Goal: Task Accomplishment & Management: Use online tool/utility

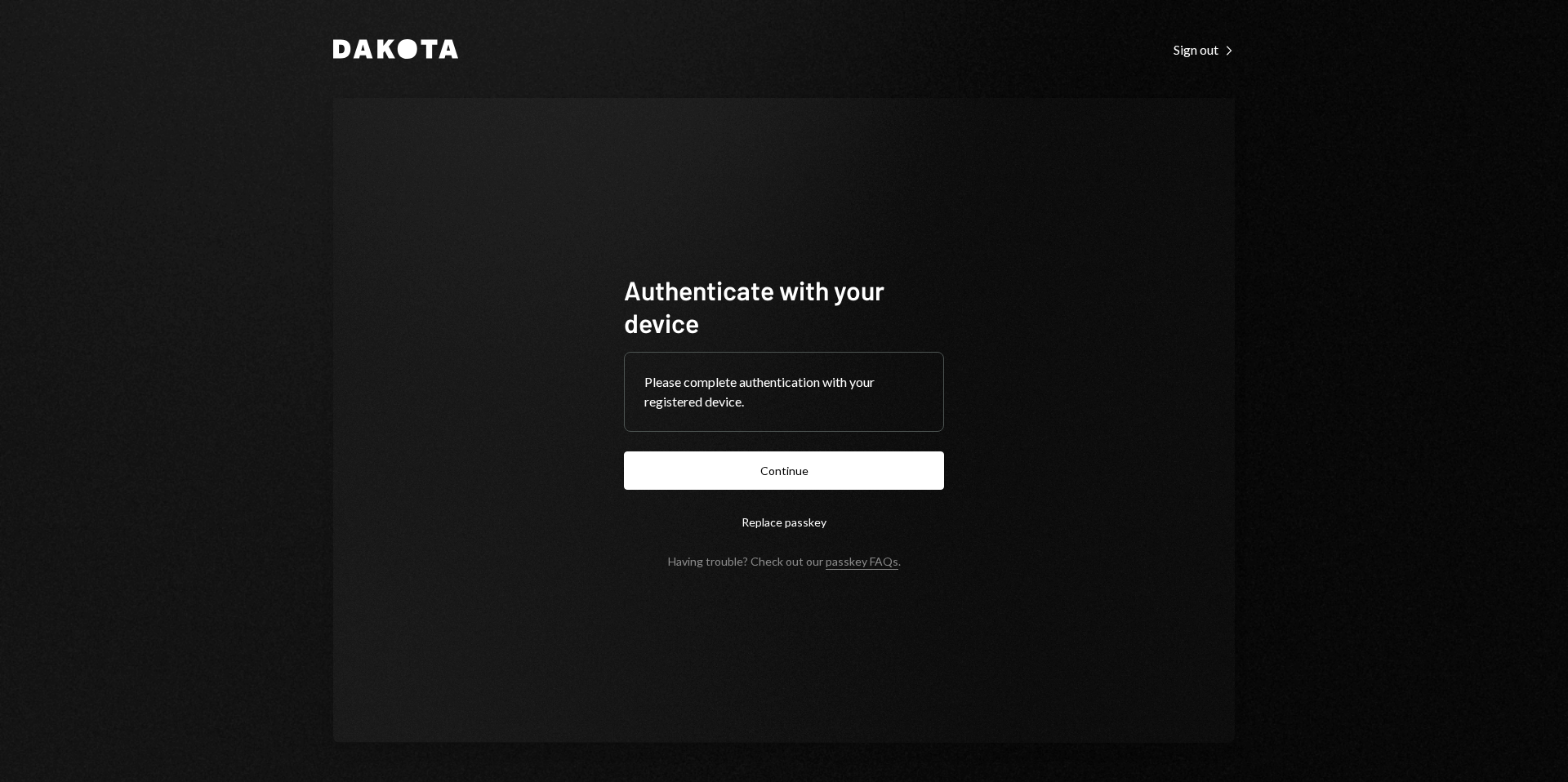
click at [769, 465] on button "Continue" at bounding box center [784, 470] width 320 height 38
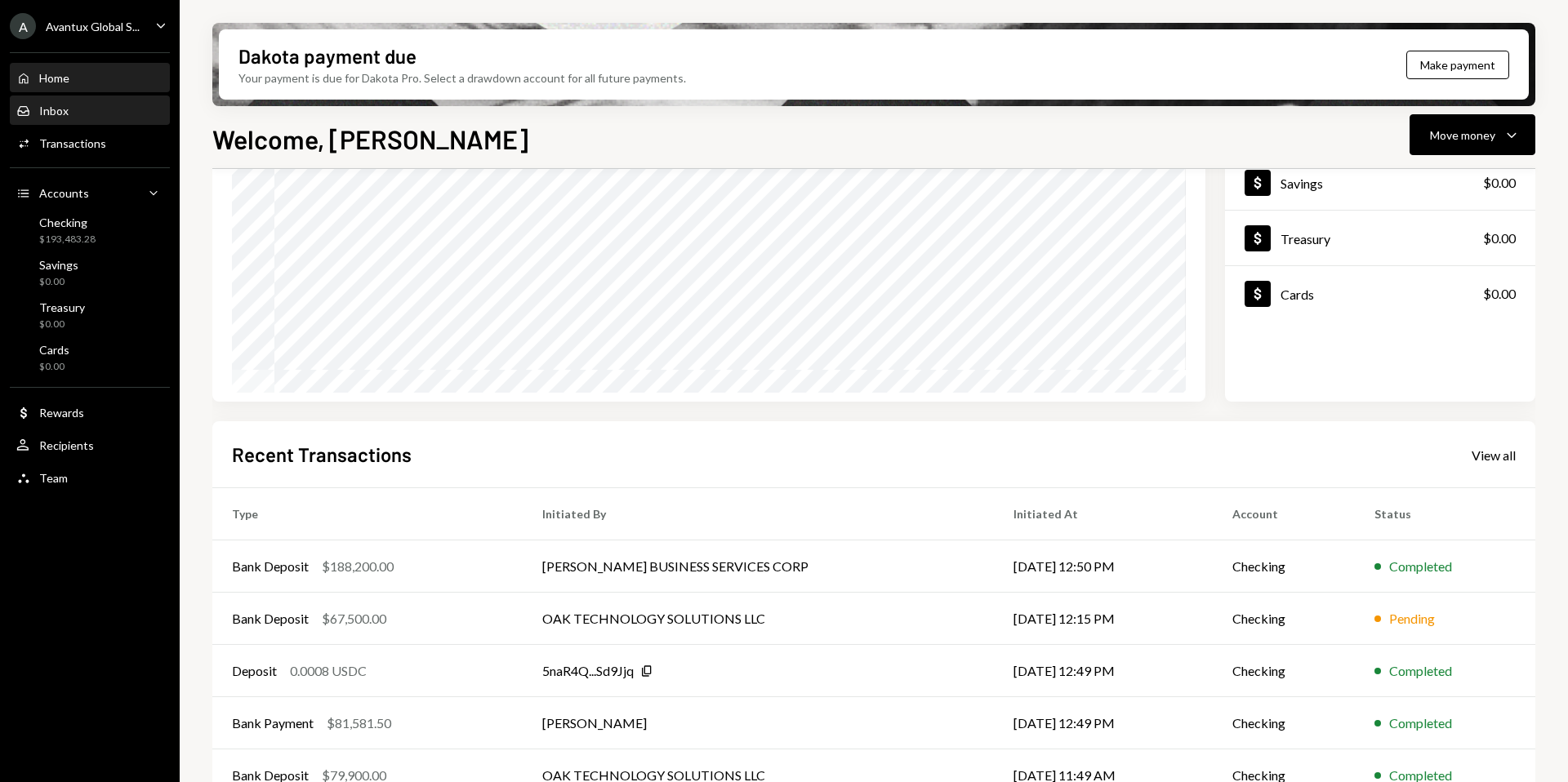
scroll to position [172, 0]
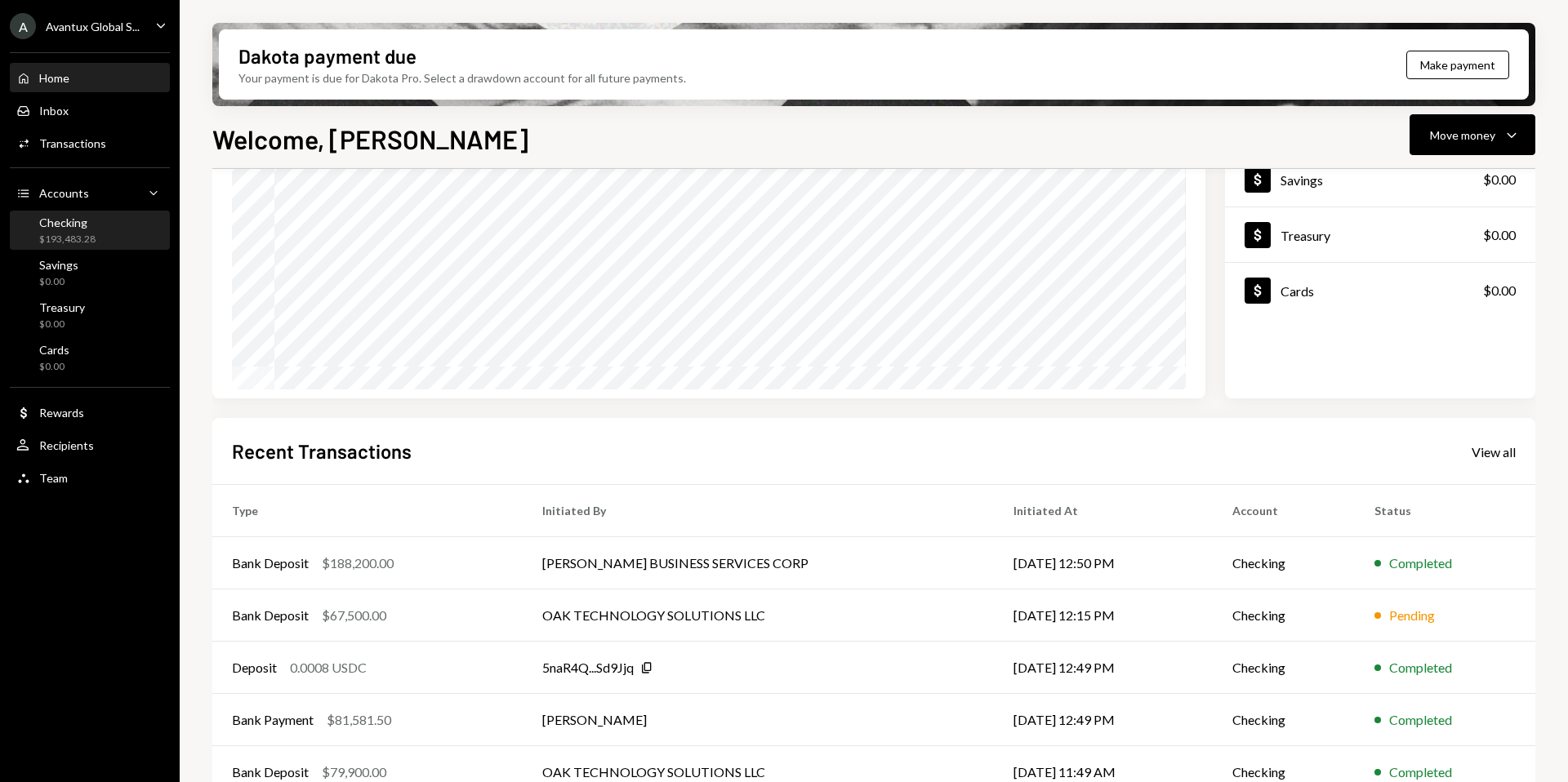
click at [72, 236] on div "$193,483.28" at bounding box center [67, 240] width 57 height 14
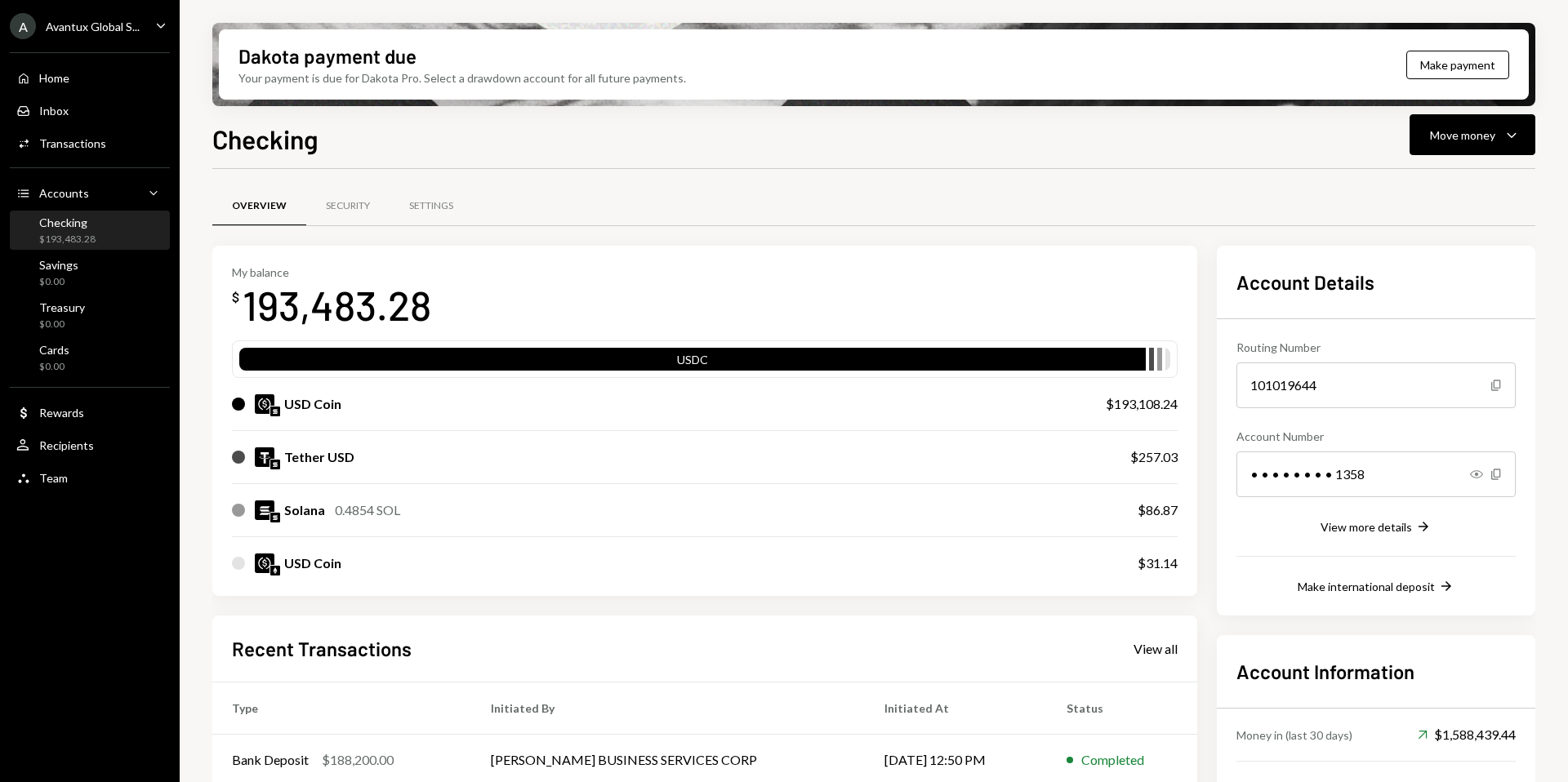
click at [81, 27] on div "Avantux Global S..." at bounding box center [93, 27] width 94 height 14
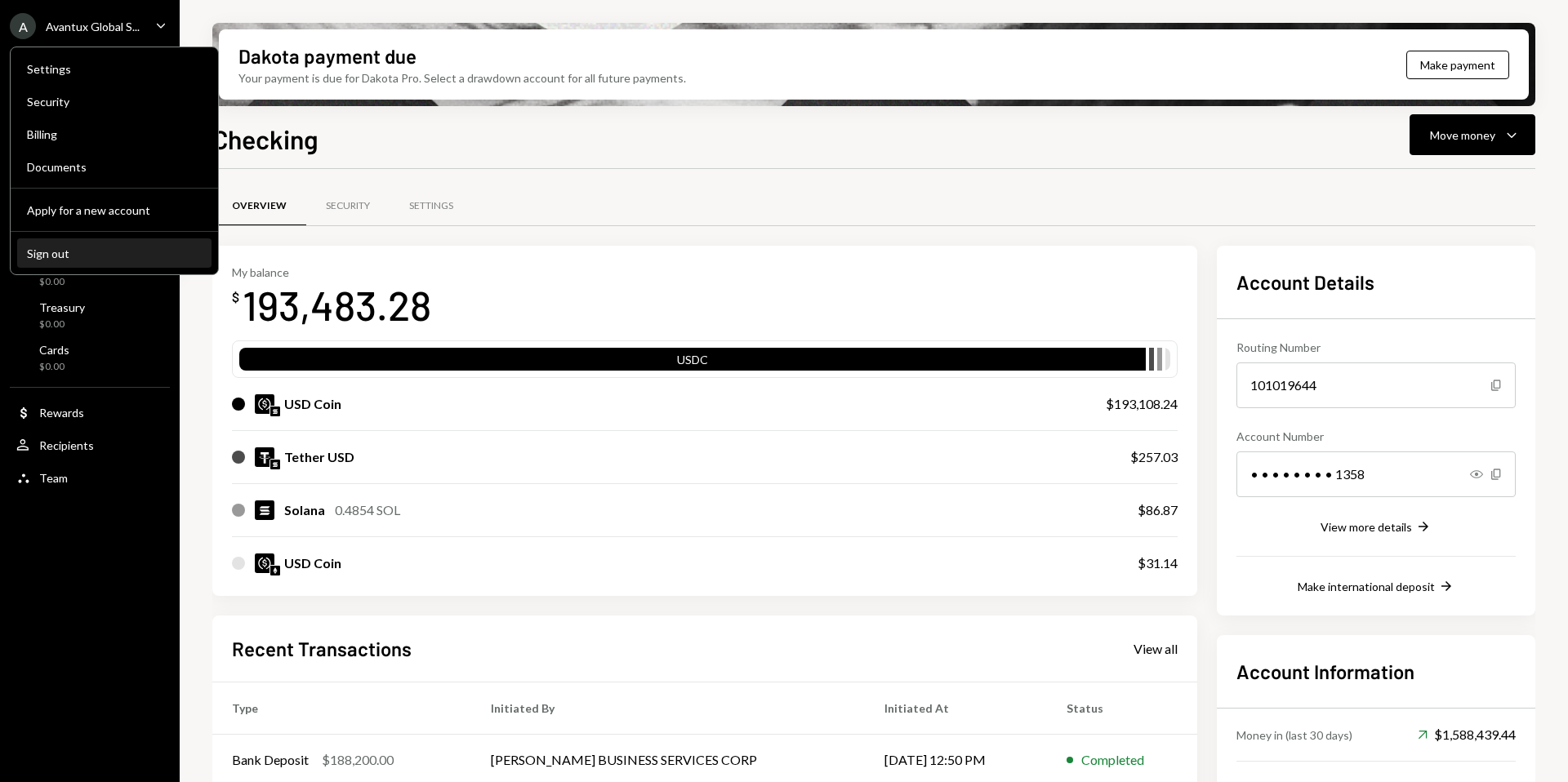
click at [106, 252] on div "Sign out" at bounding box center [113, 254] width 174 height 14
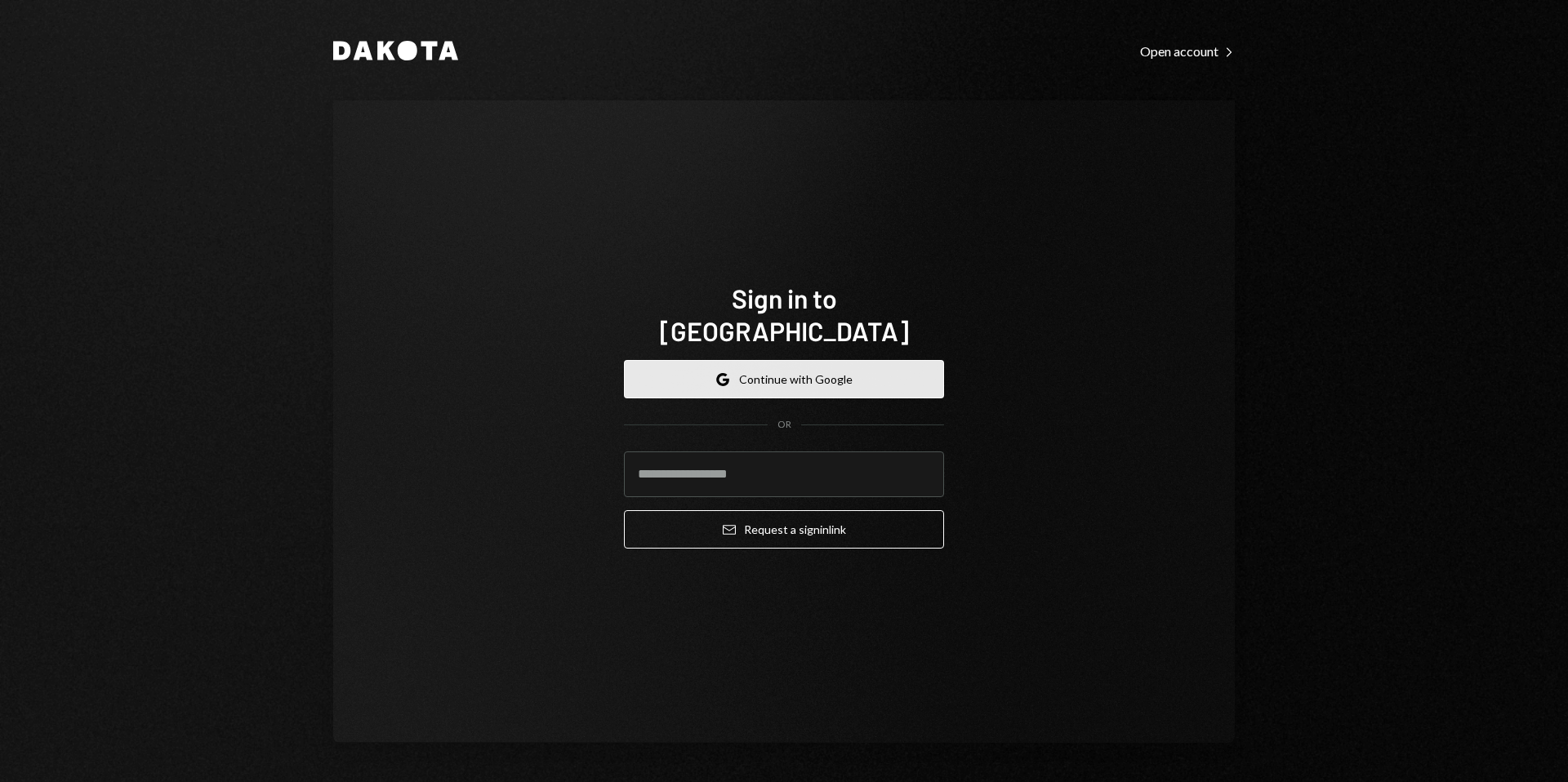
click at [765, 366] on button "Google Continue with Google" at bounding box center [784, 379] width 320 height 38
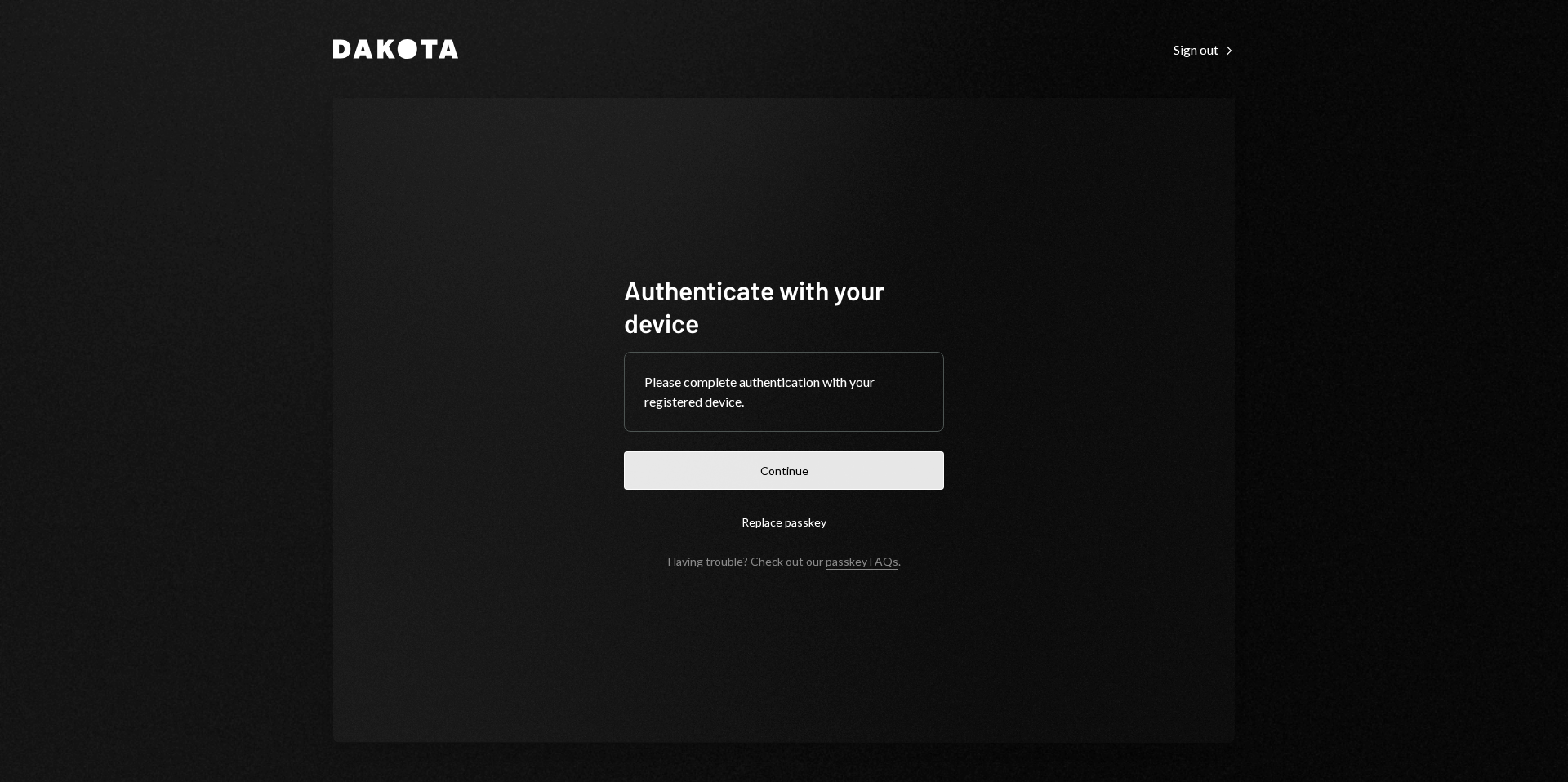
click at [801, 474] on button "Continue" at bounding box center [784, 470] width 320 height 38
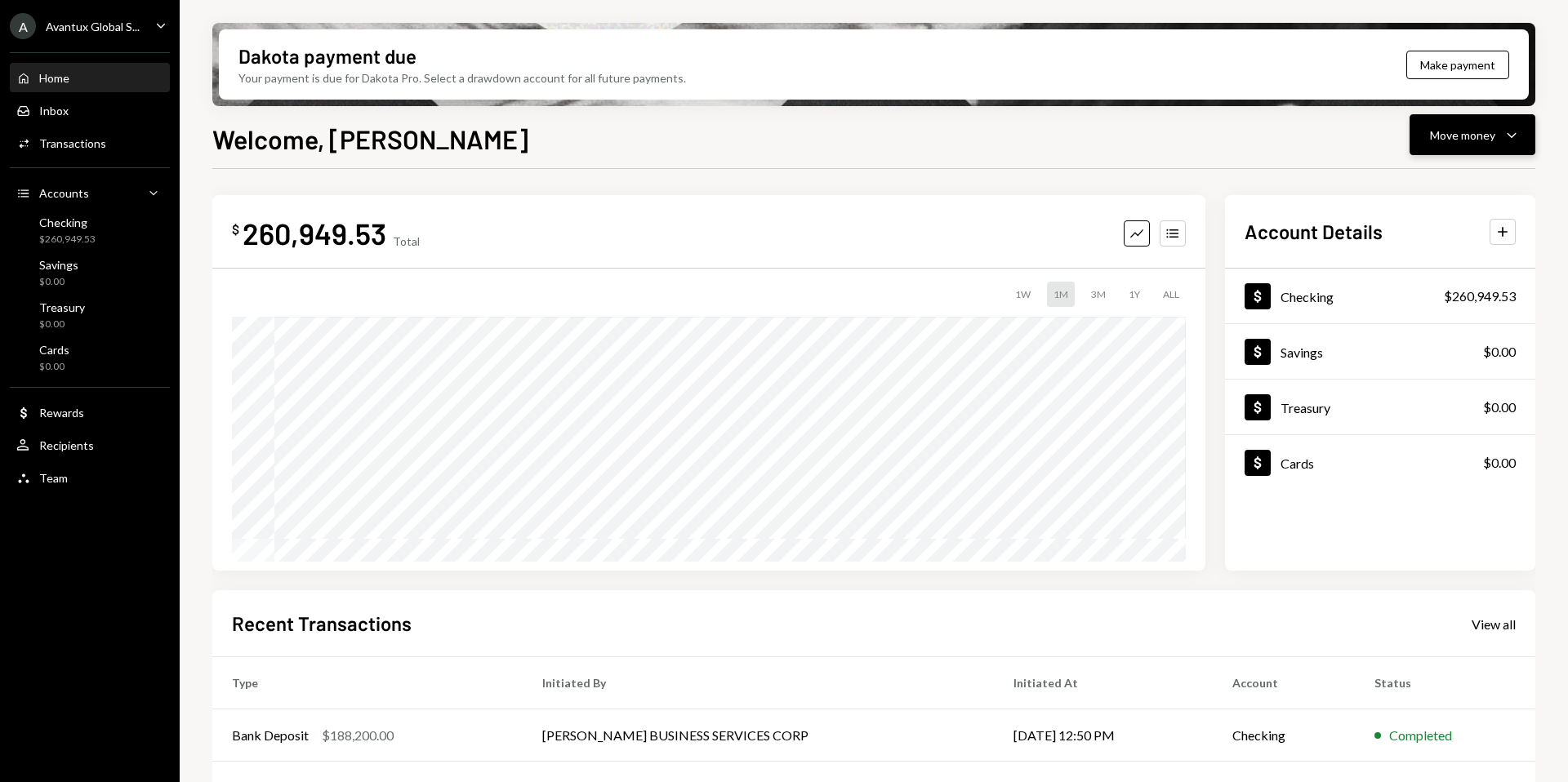
click at [1475, 149] on button "Move money Caret Down" at bounding box center [1472, 134] width 126 height 41
click at [1432, 188] on div "Send" at bounding box center [1459, 183] width 119 height 17
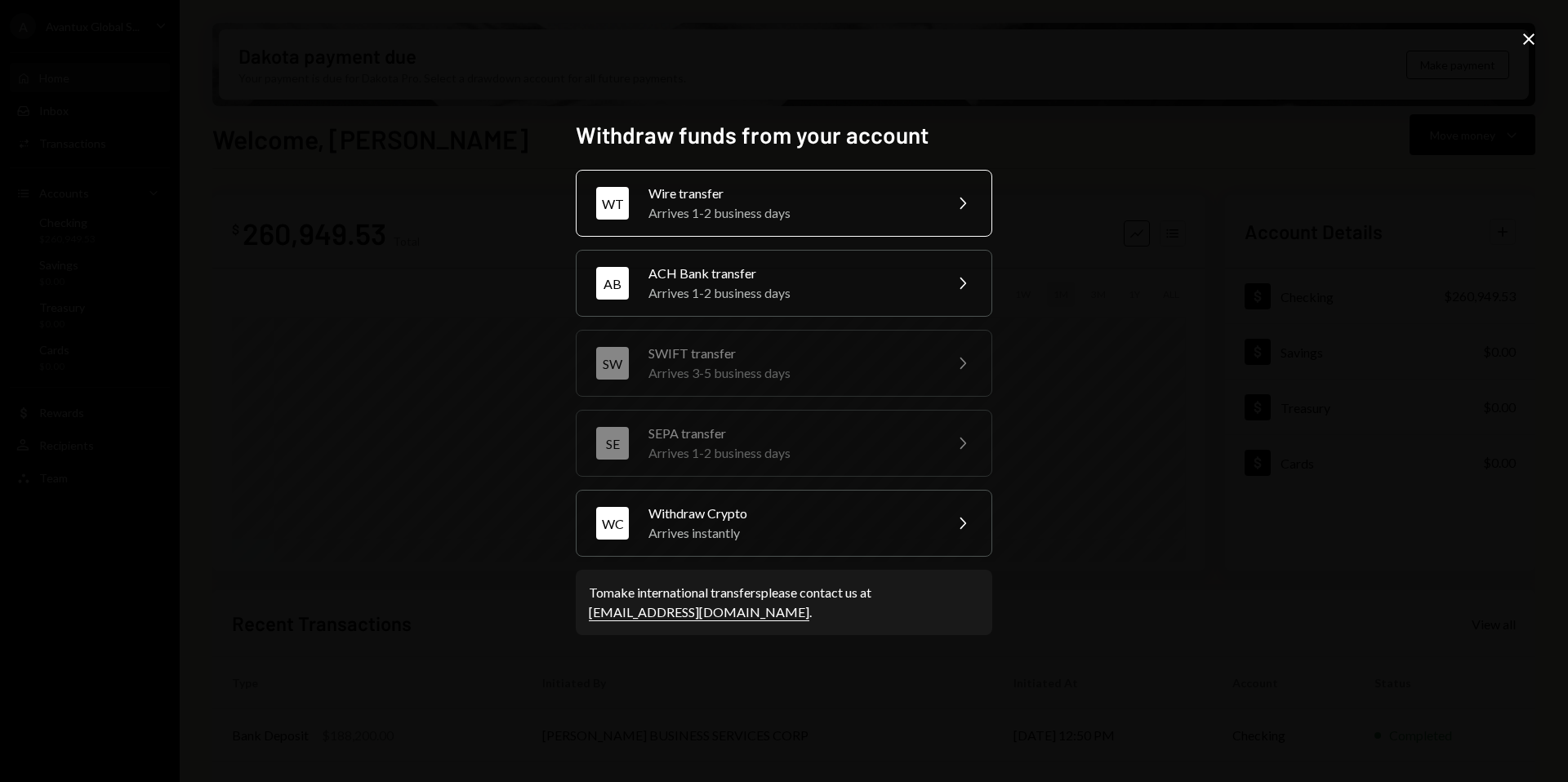
click at [798, 207] on div "Arrives 1-2 business days" at bounding box center [790, 213] width 284 height 19
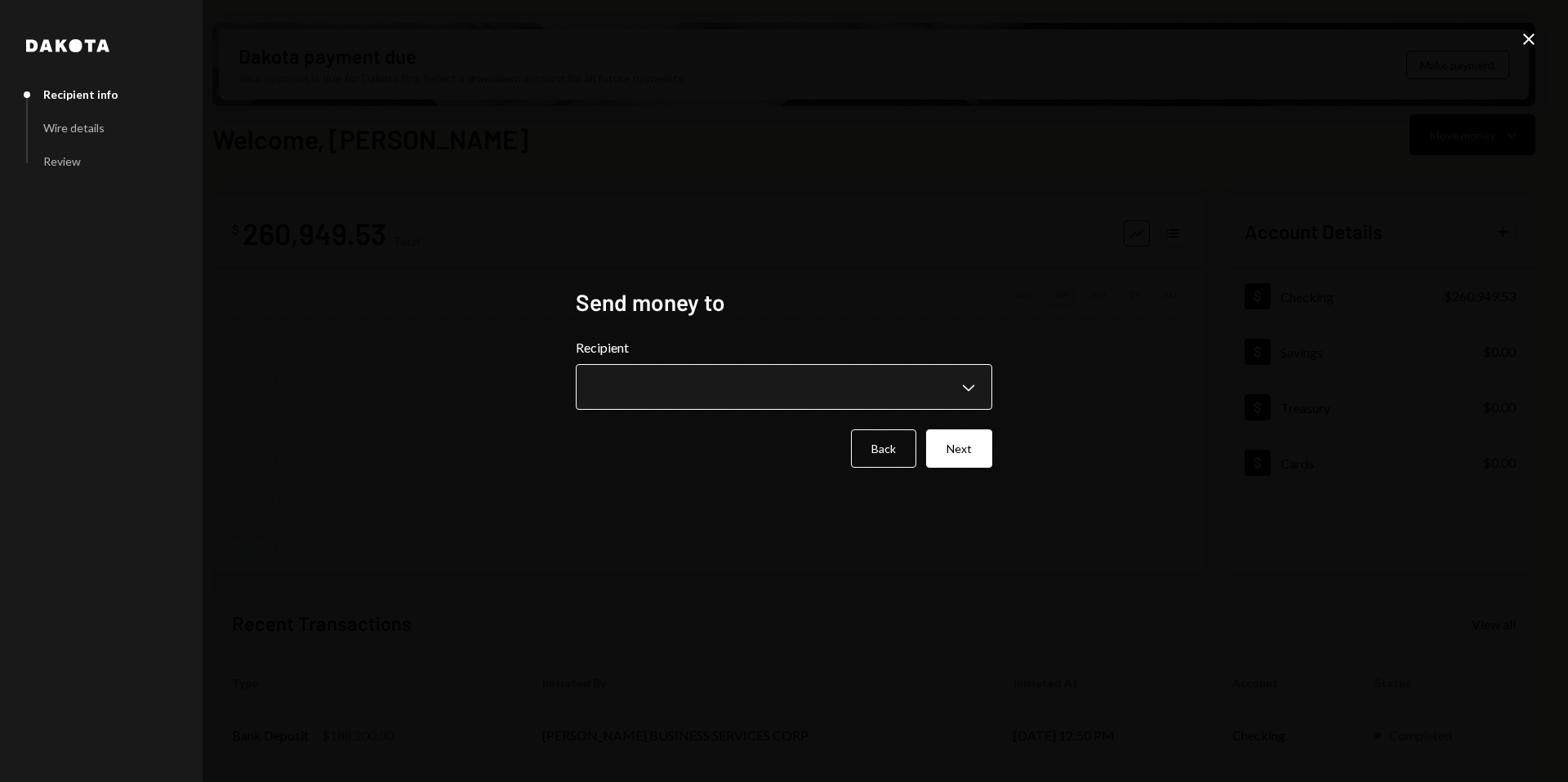
click at [792, 386] on body "A Avantux Global S... Caret Down Home Home Inbox Inbox Activities Transactions …" at bounding box center [784, 391] width 1568 height 782
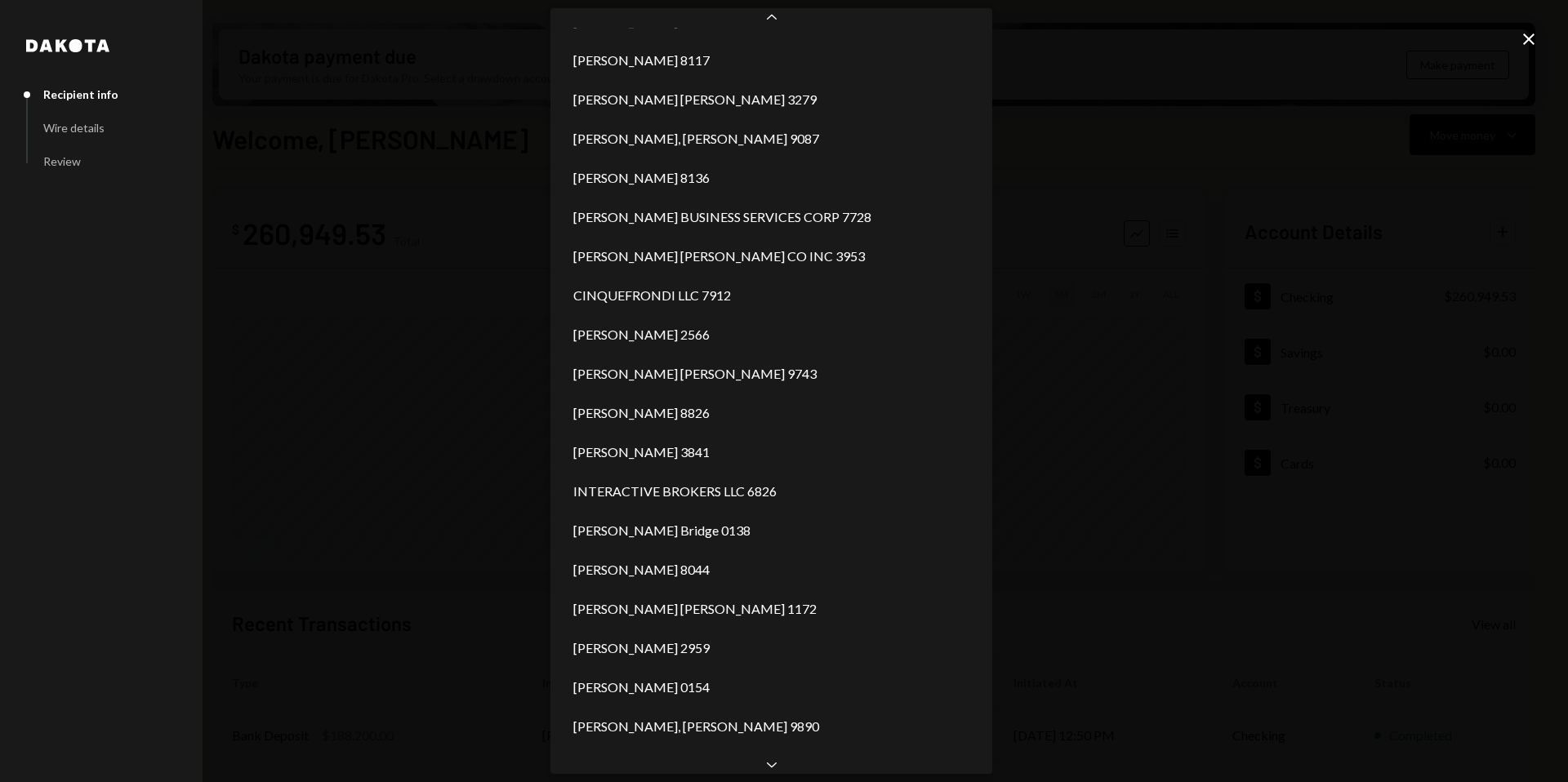
scroll to position [660, 0]
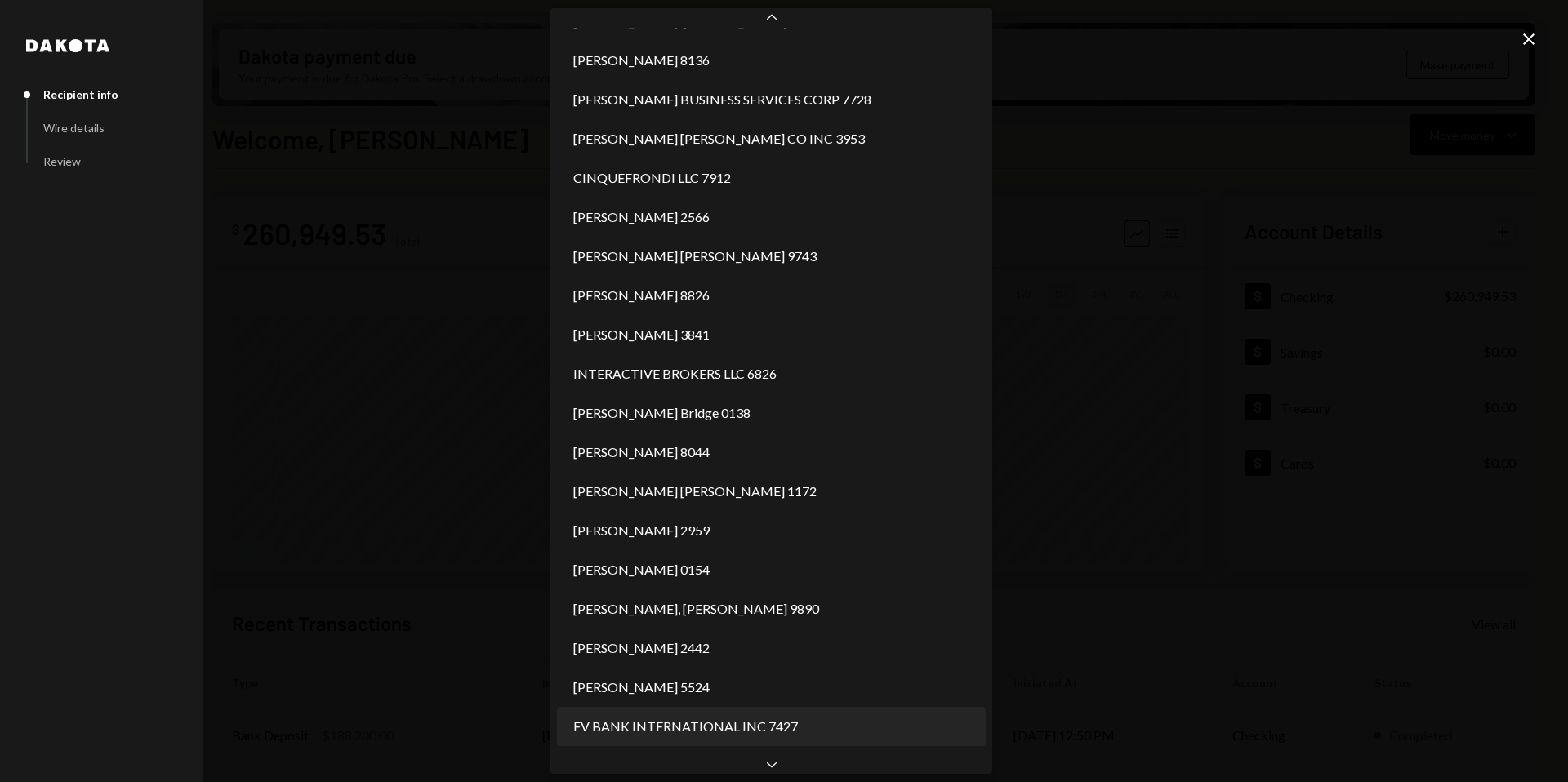
select select "**********"
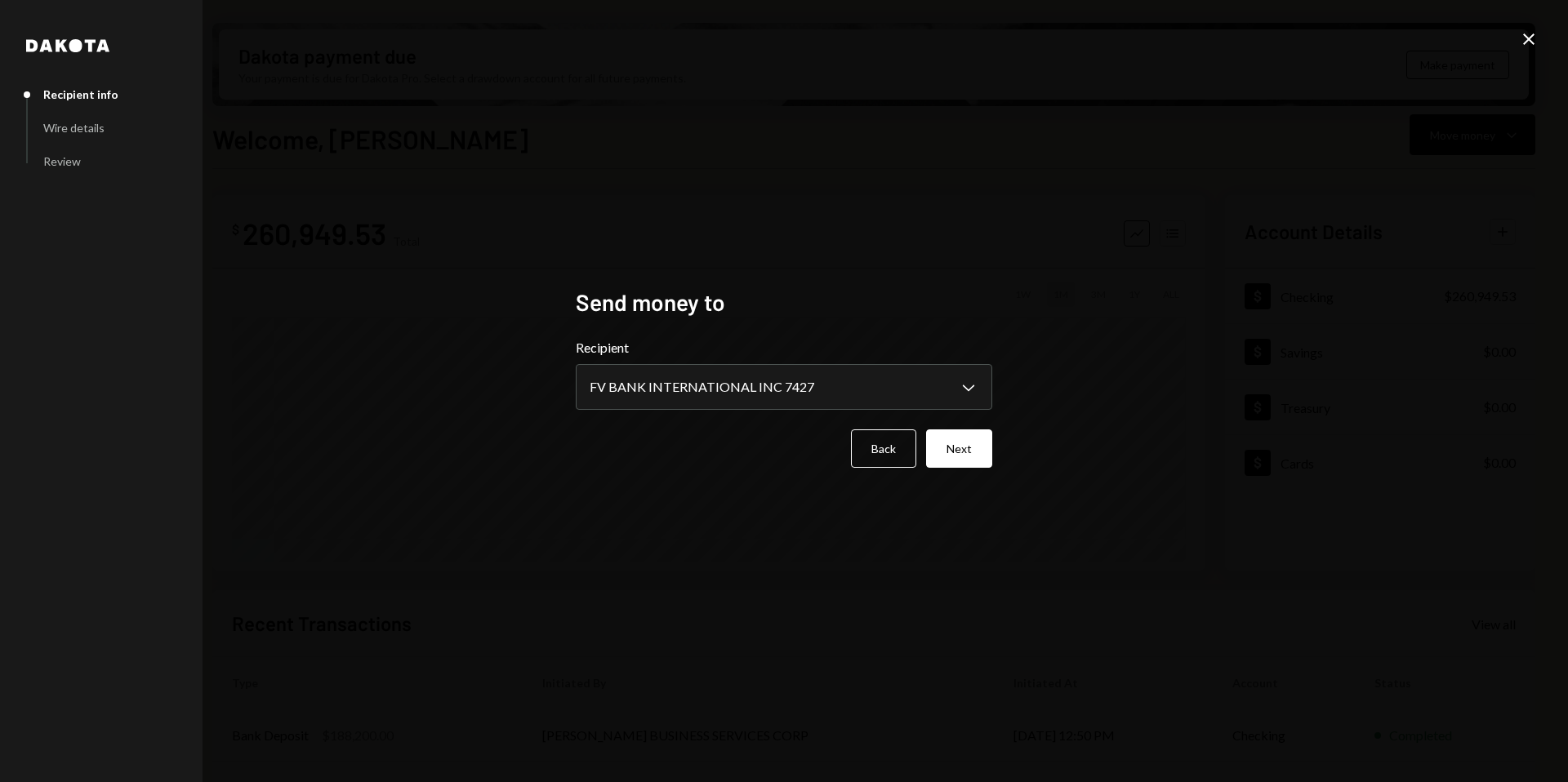
click at [997, 458] on div "**********" at bounding box center [783, 391] width 456 height 245
click at [972, 455] on button "Next" at bounding box center [958, 448] width 66 height 38
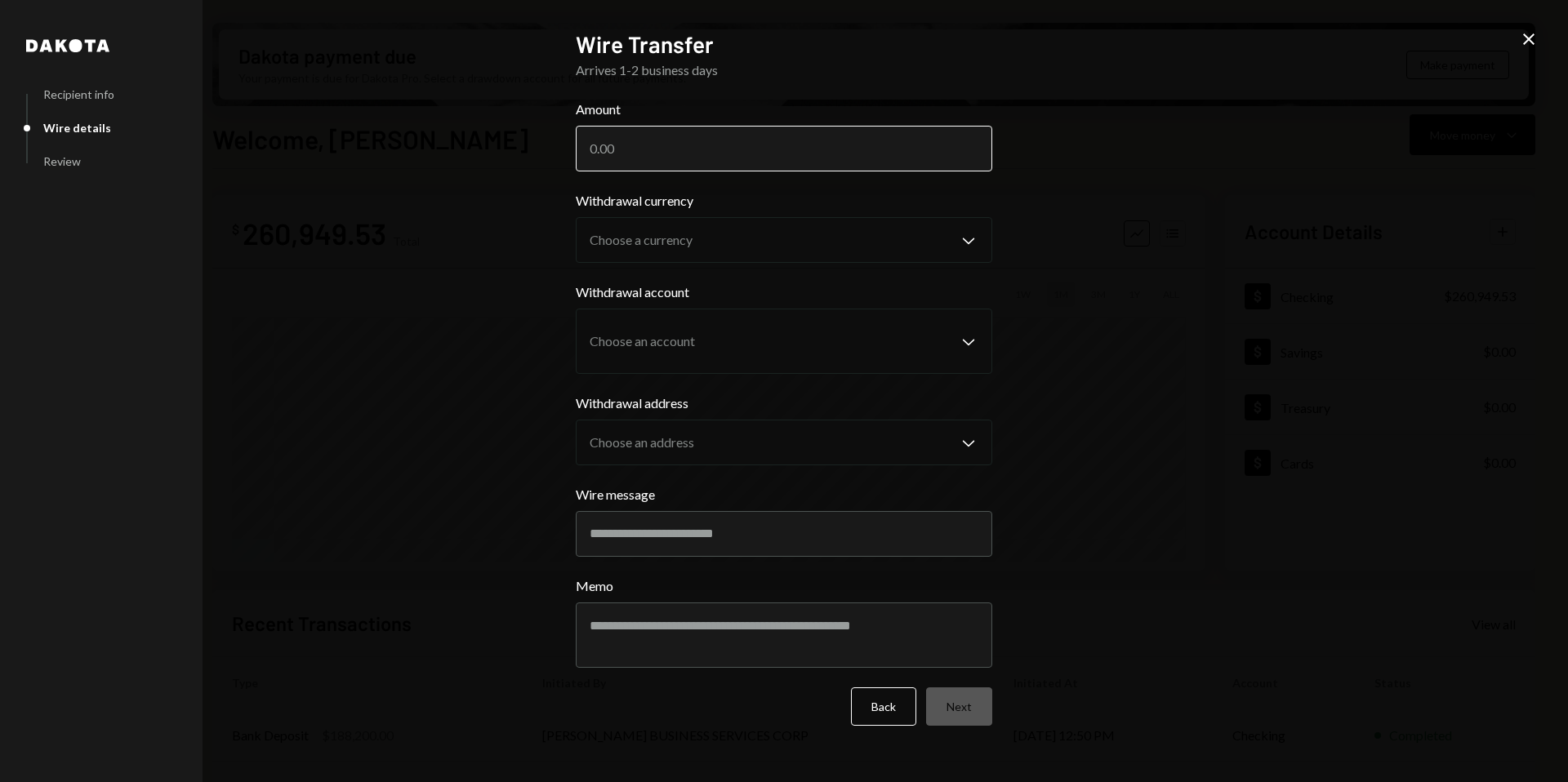
click at [697, 151] on input "Amount" at bounding box center [784, 149] width 417 height 46
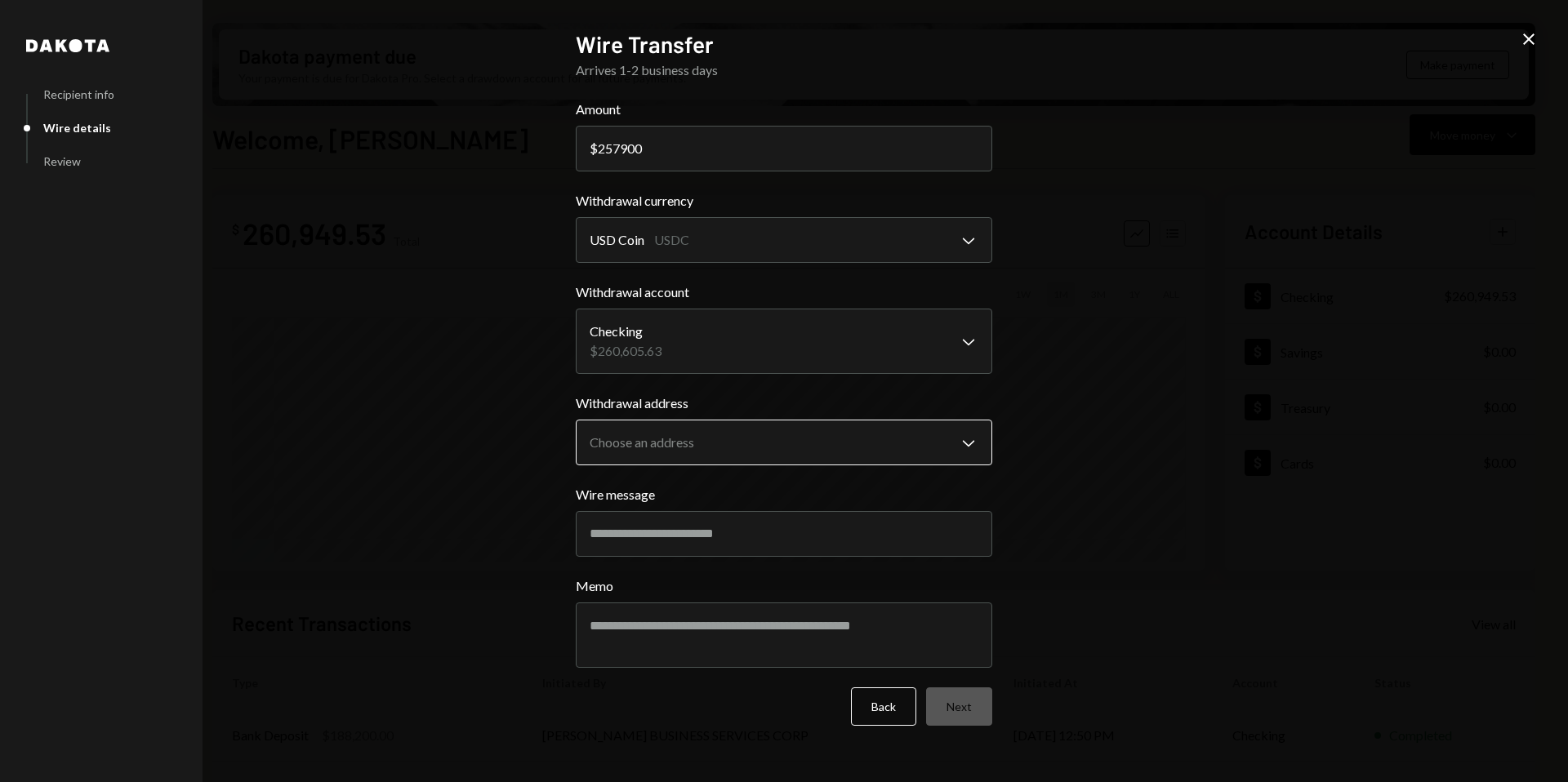
type input "257900"
click at [727, 435] on body "A Avantux Global S... Caret Down Home Home Inbox Inbox Activities Transactions …" at bounding box center [784, 391] width 1568 height 782
select select "**********"
click at [695, 533] on input "Wire message" at bounding box center [784, 534] width 417 height 46
paste input "**********"
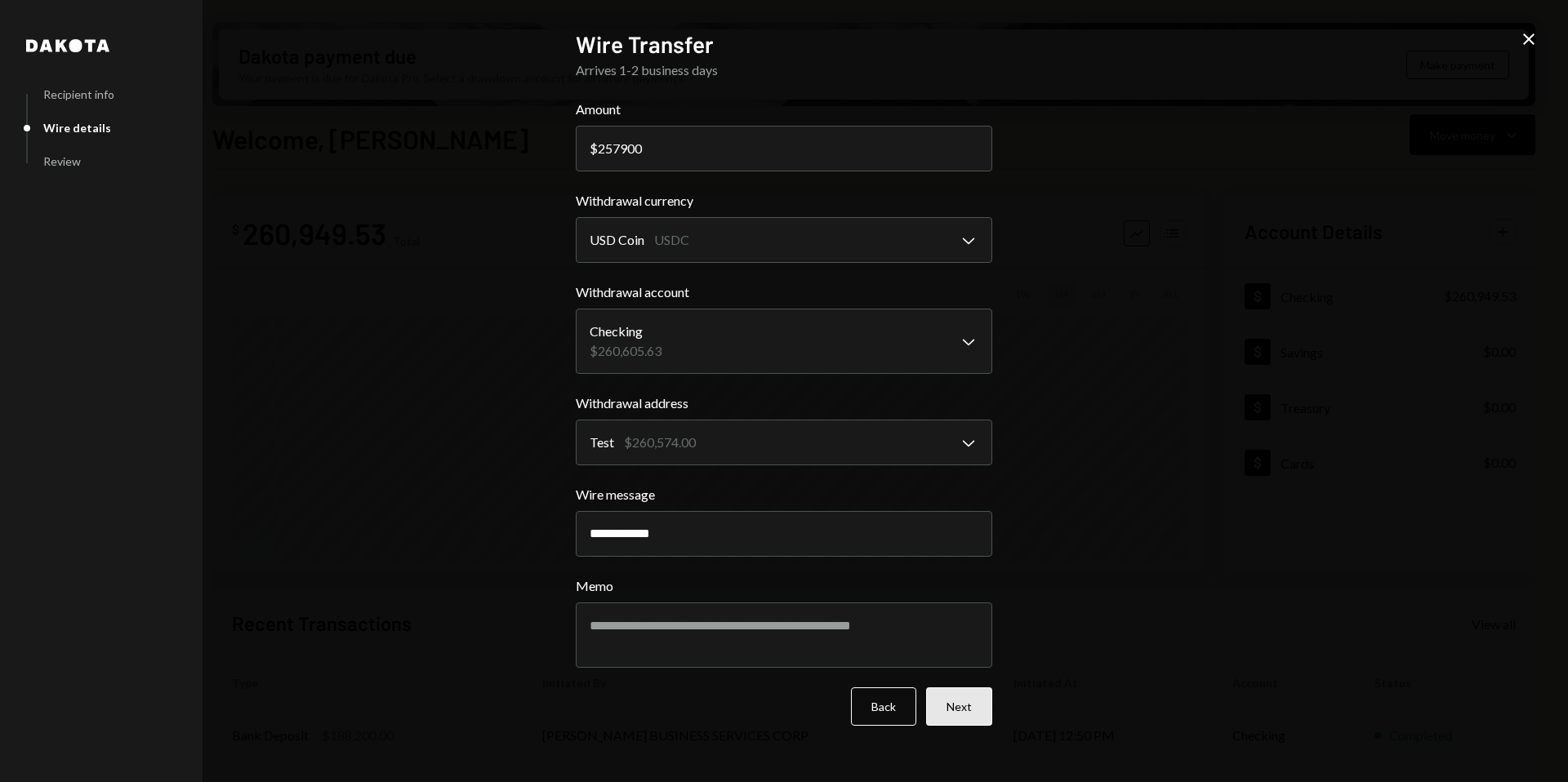
type input "**********"
click at [970, 703] on button "Next" at bounding box center [958, 706] width 66 height 38
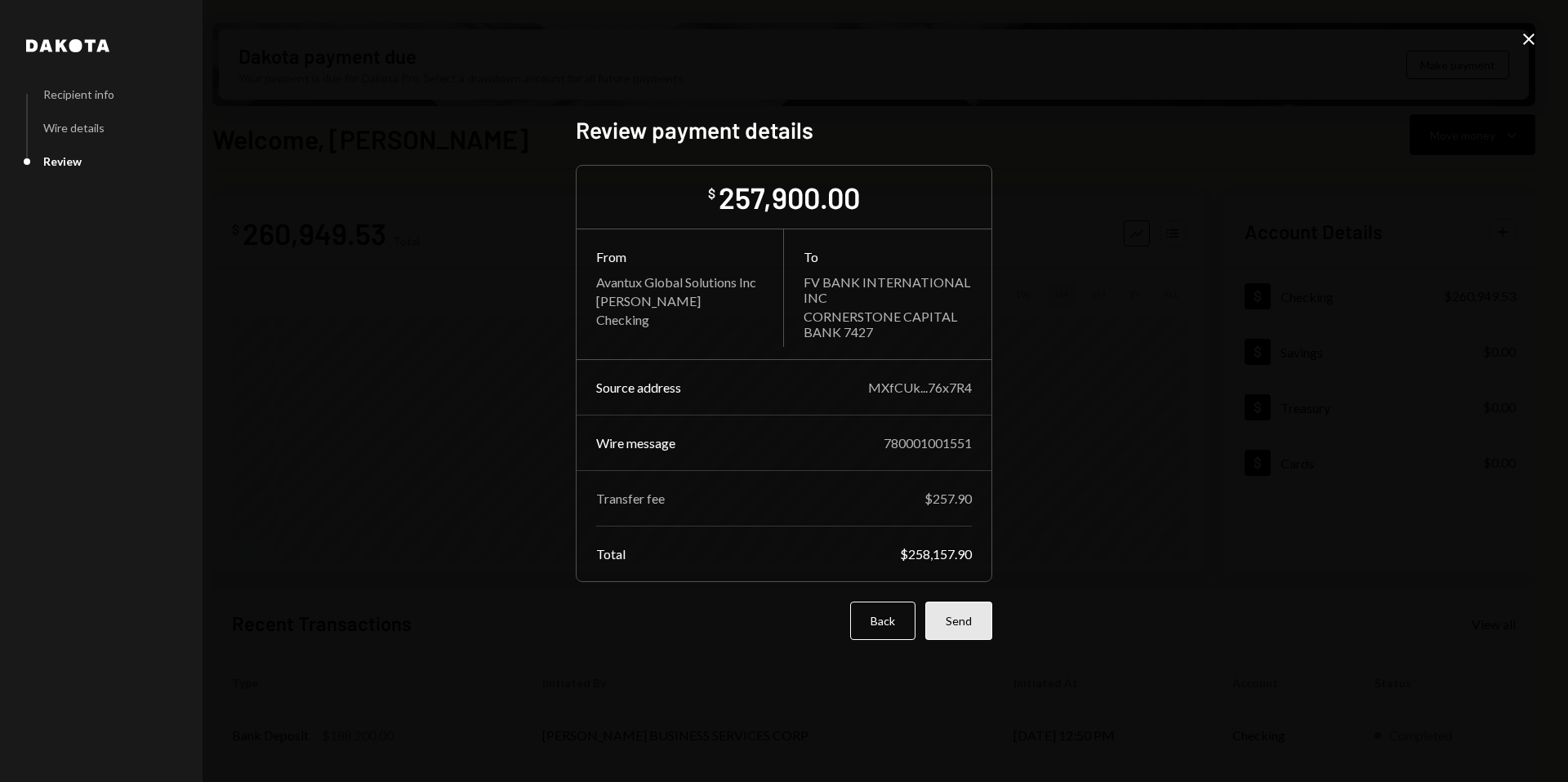
click at [965, 619] on button "Send" at bounding box center [959, 620] width 67 height 38
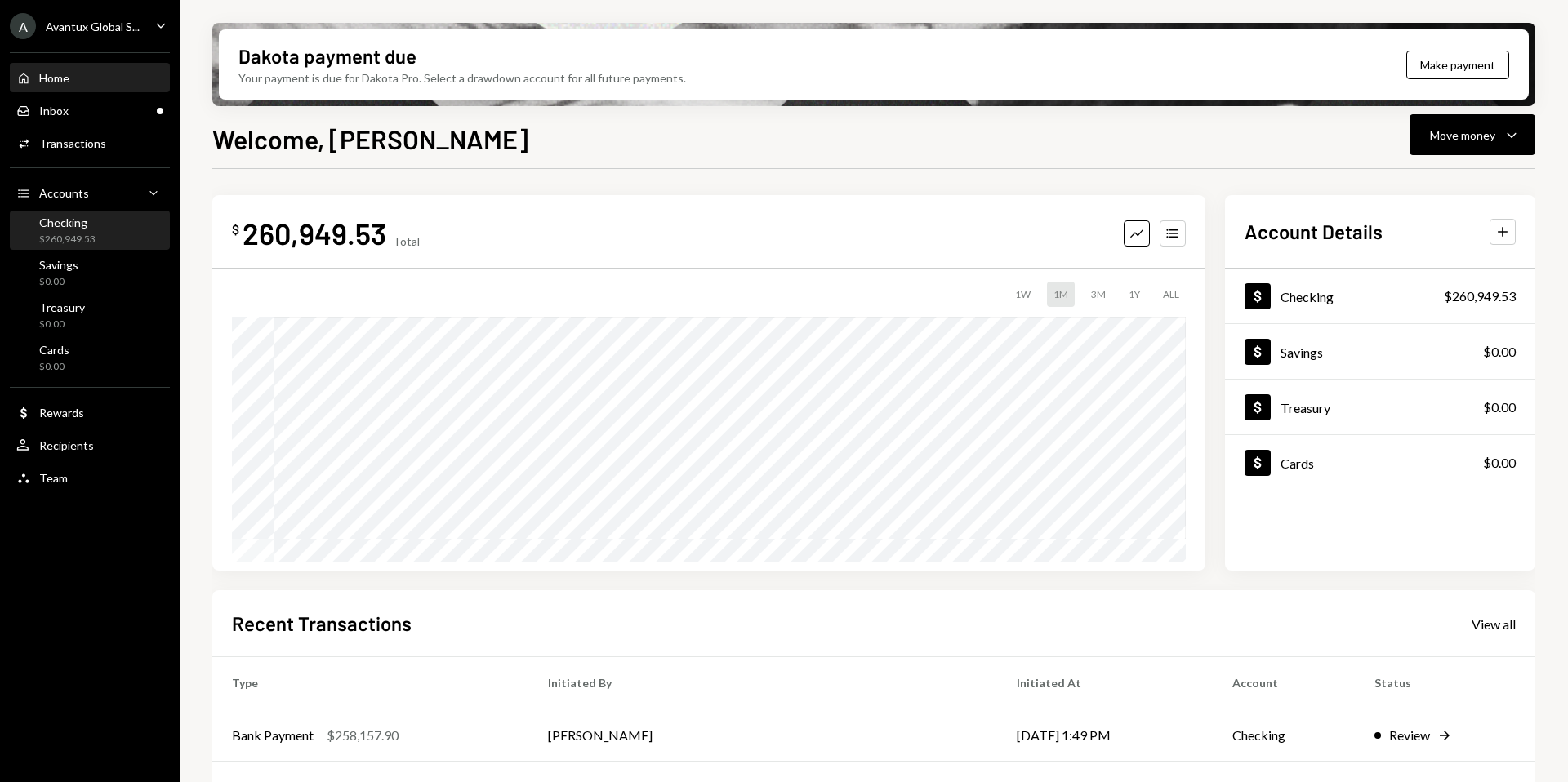
click at [62, 233] on div "$260,949.53" at bounding box center [67, 240] width 57 height 14
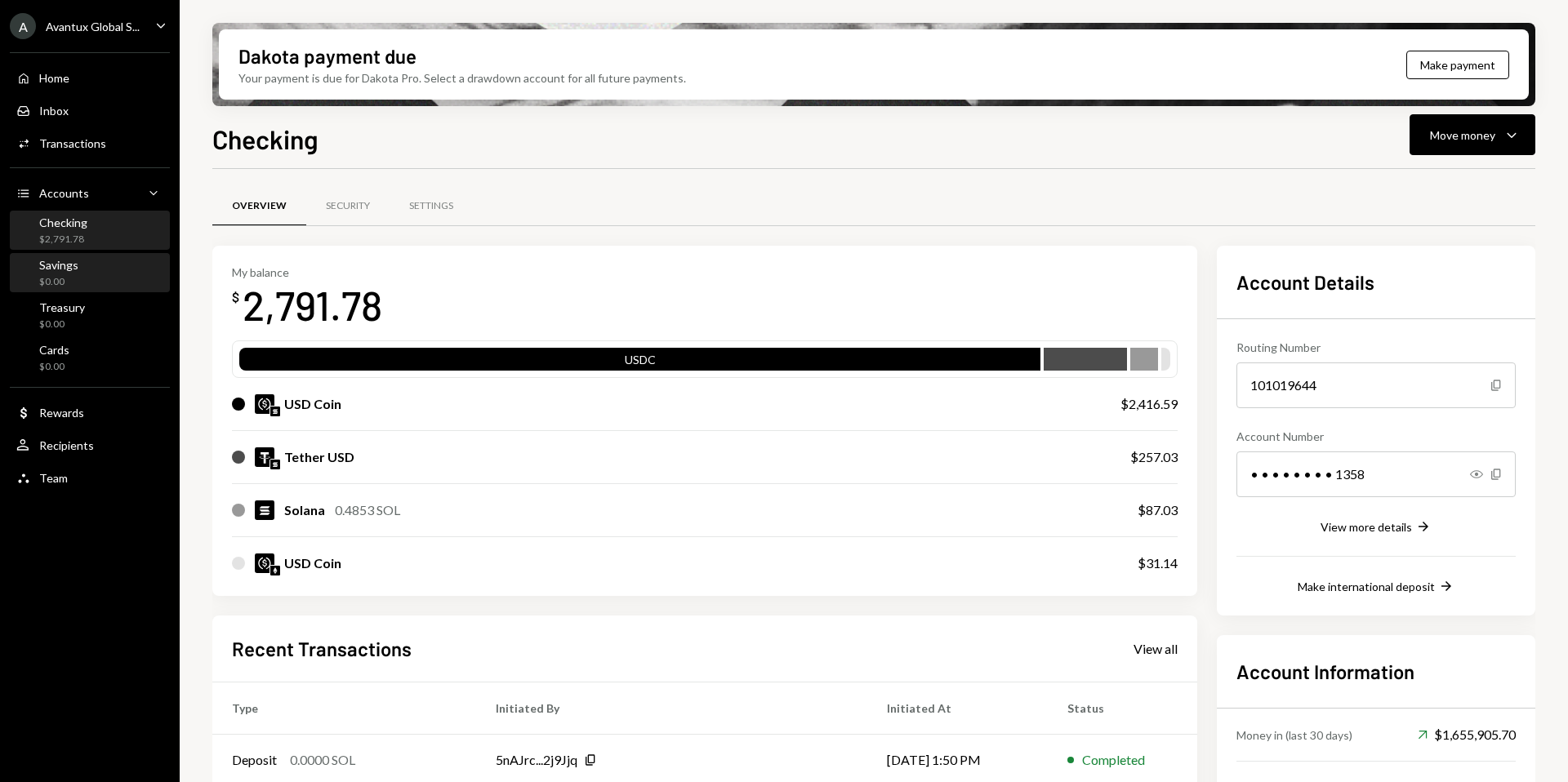
click at [69, 258] on div "Savings" at bounding box center [58, 265] width 39 height 14
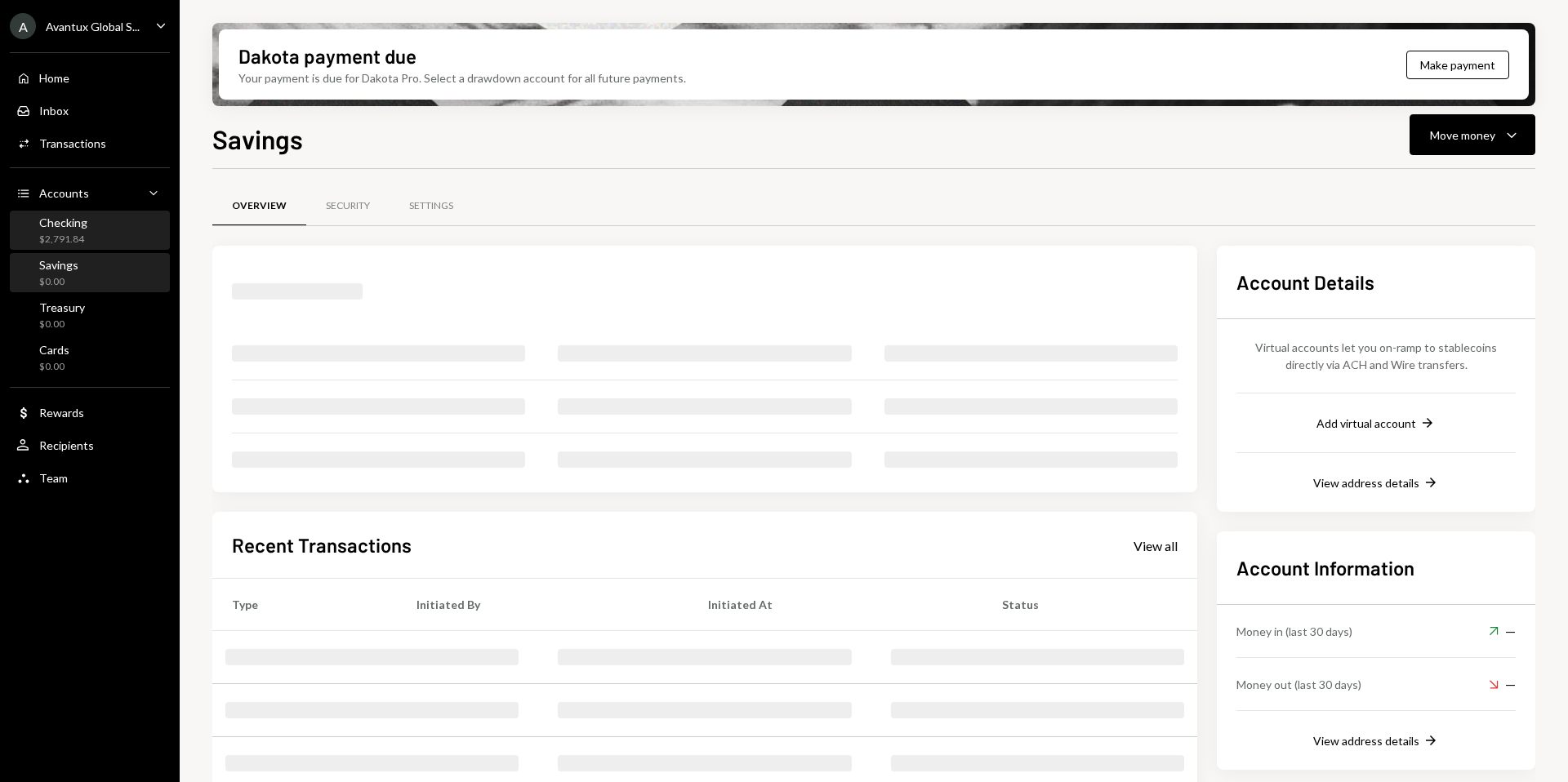
click at [69, 235] on div "$2,791.84" at bounding box center [63, 240] width 48 height 14
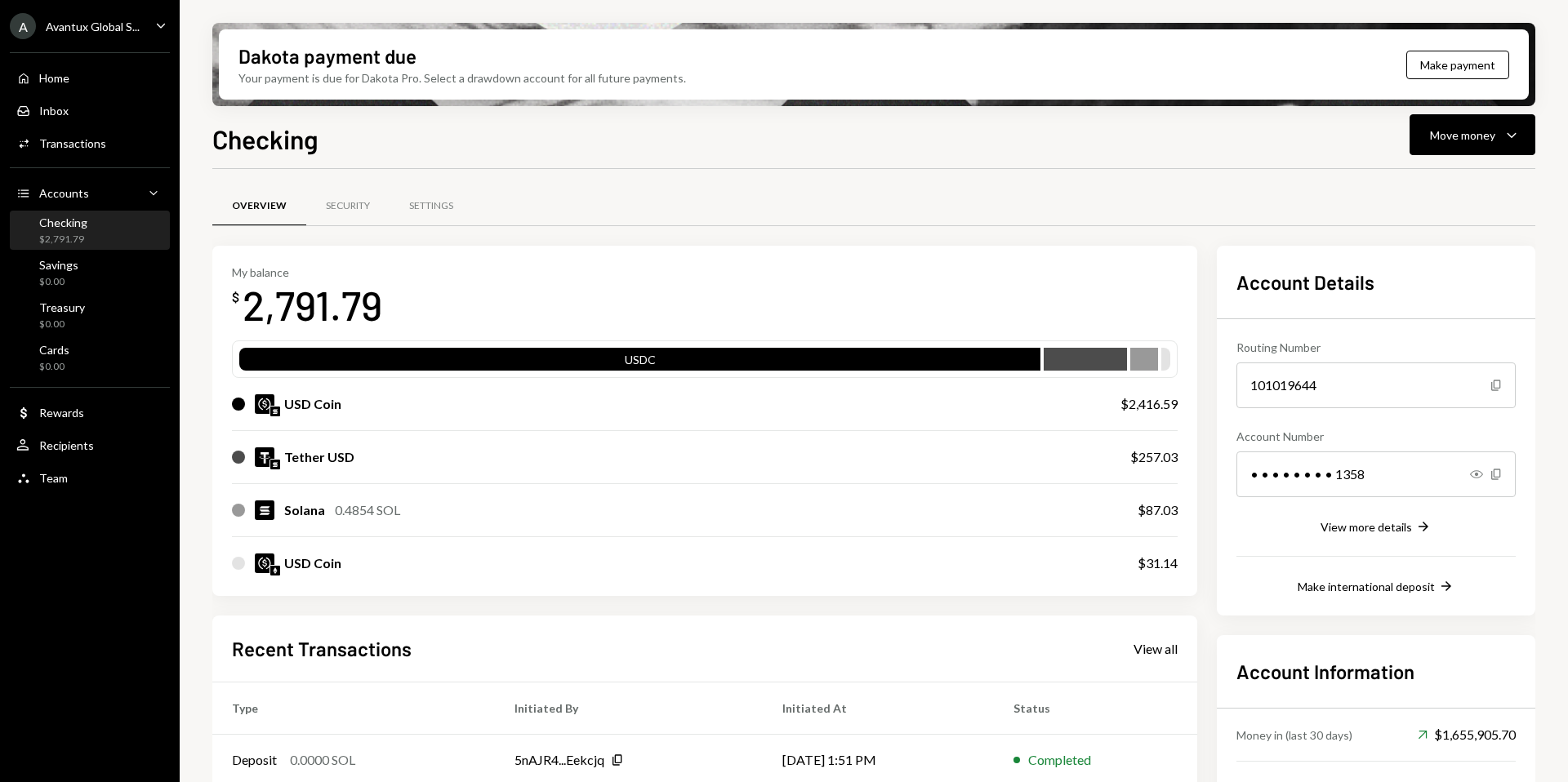
click at [61, 293] on div "Home Home Inbox Inbox Activities Transactions Accounts Accounts Caret Down Chec…" at bounding box center [89, 269] width 180 height 453
click at [65, 255] on div "Savings $0.00" at bounding box center [89, 273] width 147 height 37
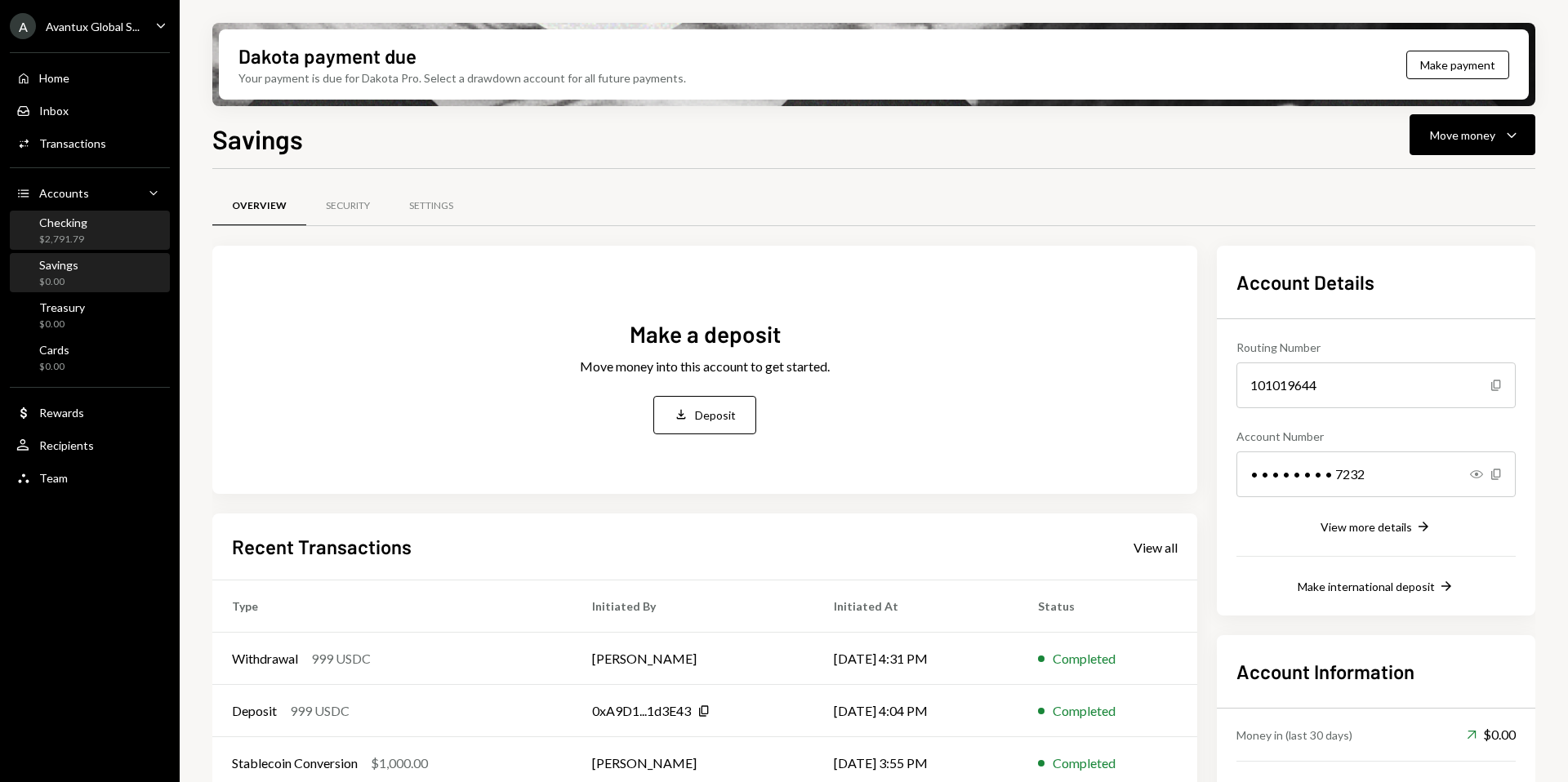
click at [65, 230] on div "Checking $2,791.79" at bounding box center [63, 231] width 48 height 31
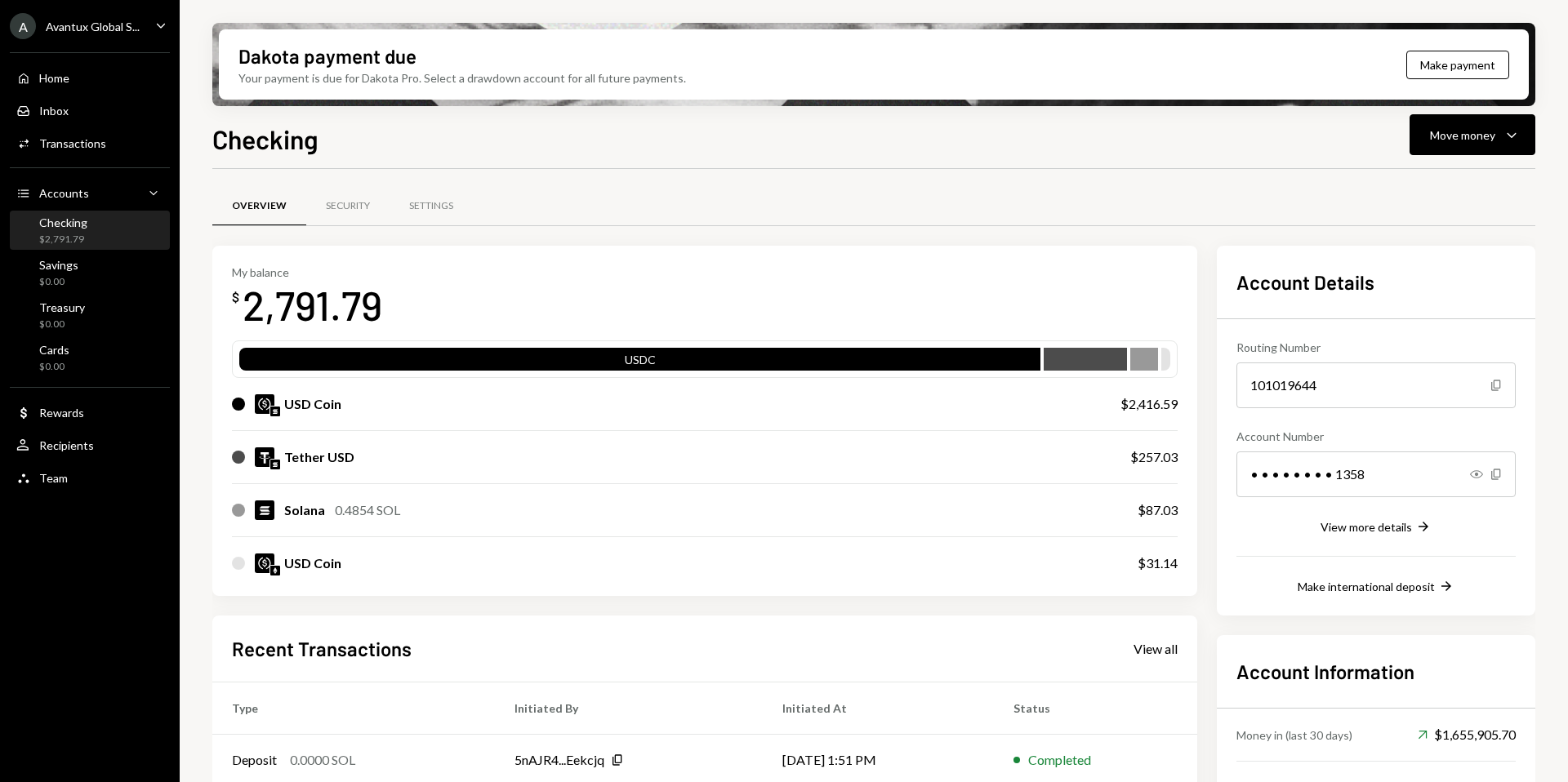
click at [90, 20] on div "Avantux Global S..." at bounding box center [93, 27] width 94 height 14
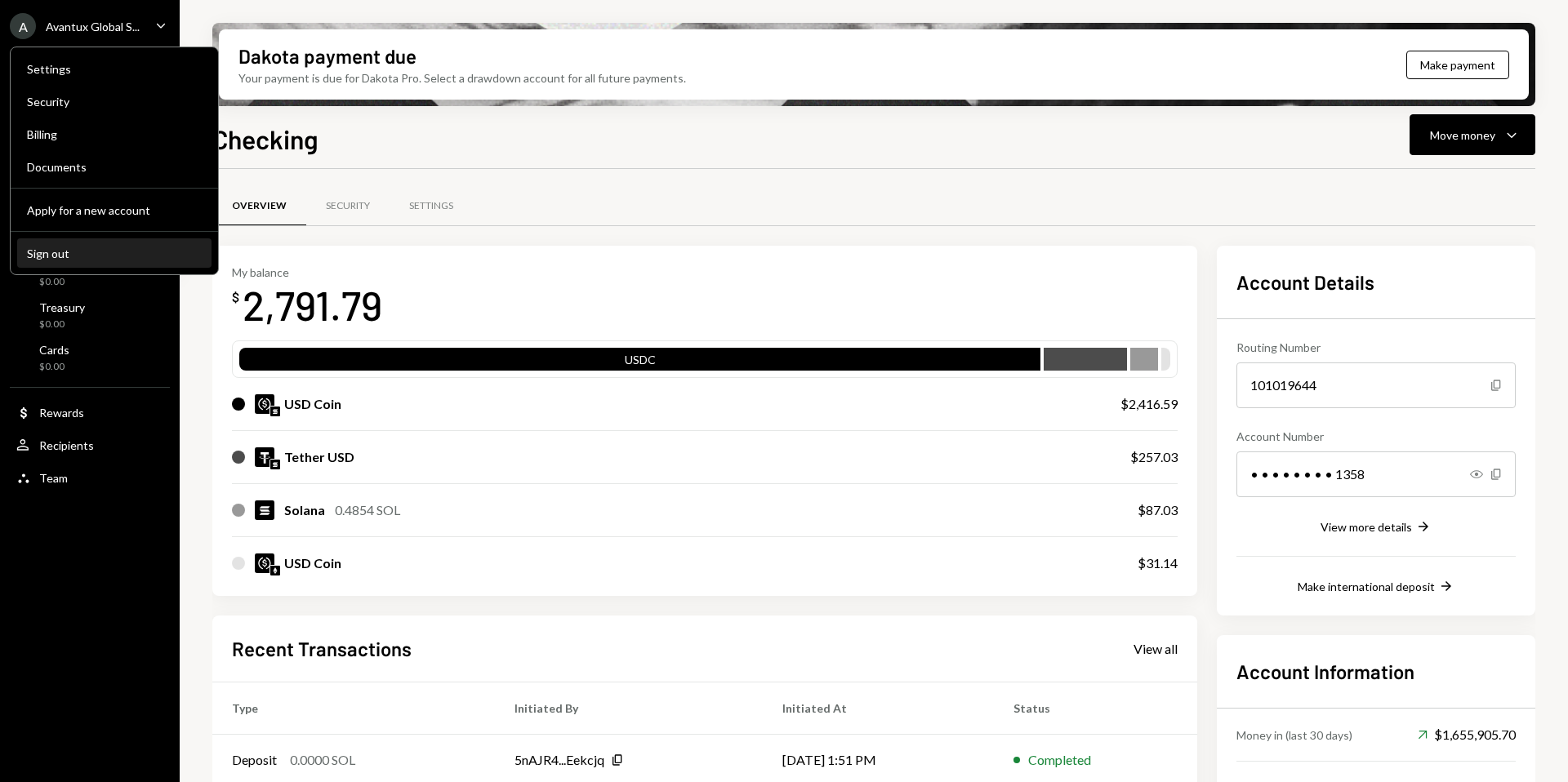
click at [69, 252] on div "Sign out" at bounding box center [113, 254] width 174 height 14
